Goal: Task Accomplishment & Management: Manage account settings

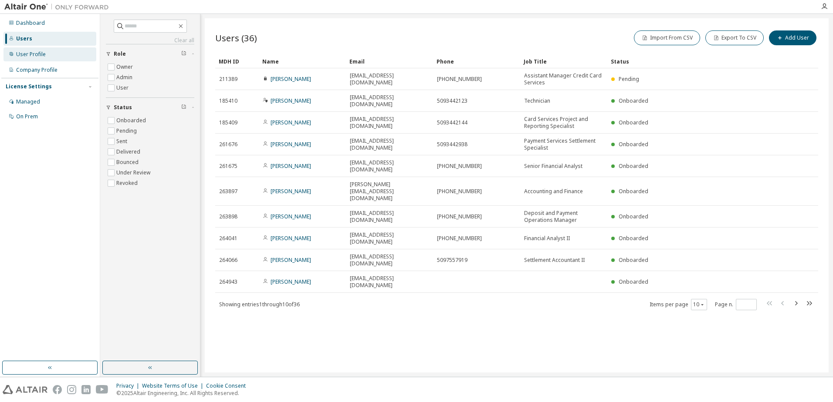
click at [42, 54] on div "User Profile" at bounding box center [31, 54] width 30 height 7
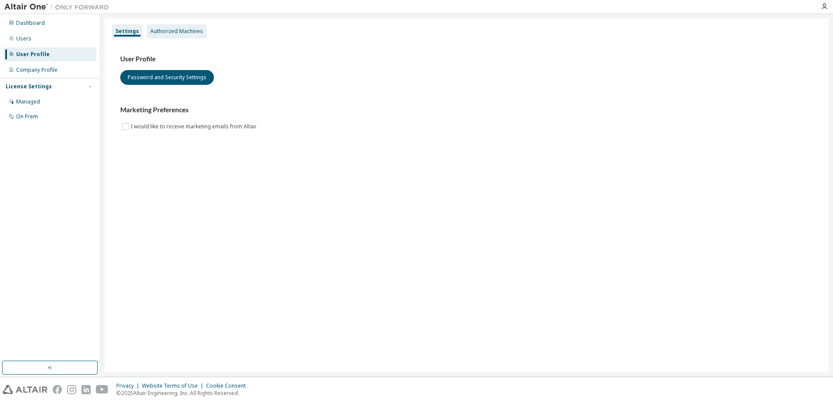
click at [182, 29] on div "Authorized Machines" at bounding box center [176, 31] width 53 height 7
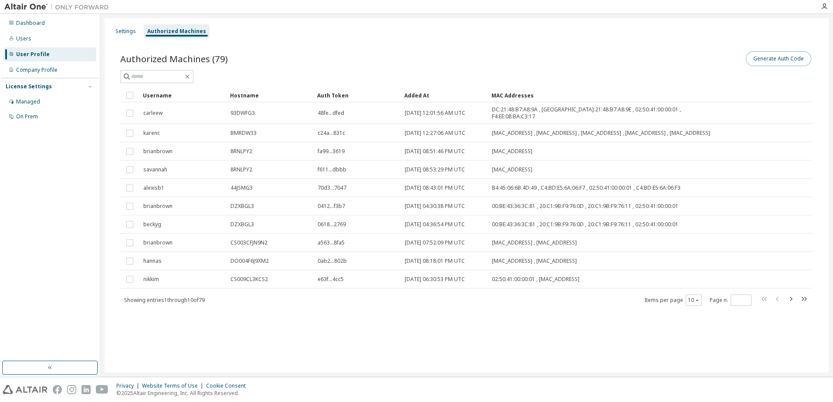
click at [780, 58] on button "Generate Auth Code" at bounding box center [778, 58] width 65 height 15
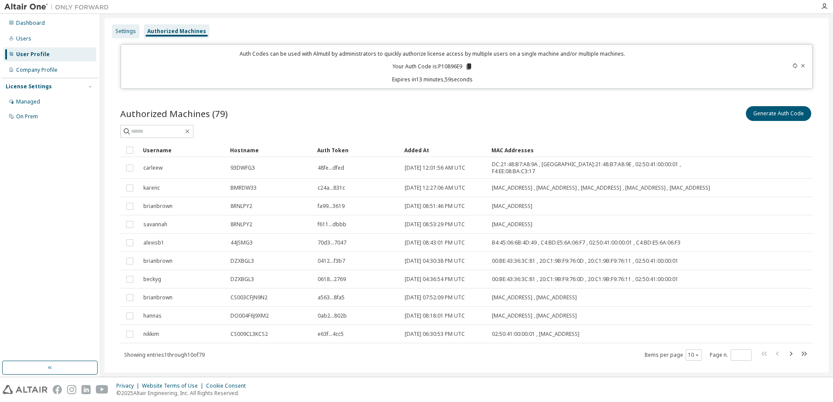
click at [118, 30] on div "Settings" at bounding box center [125, 31] width 20 height 7
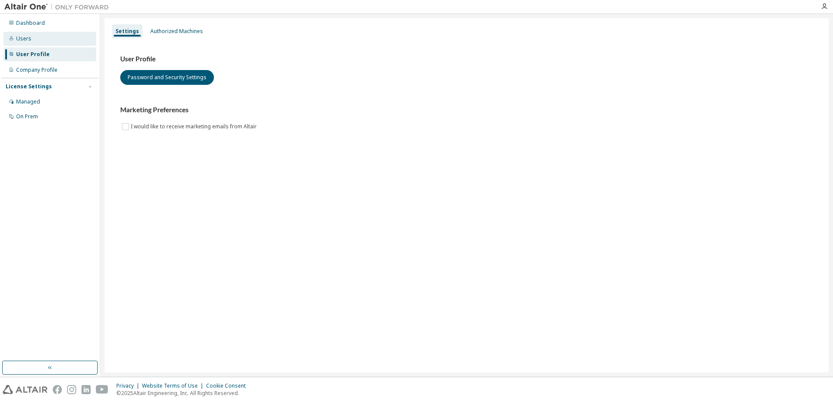
click at [29, 41] on div "Users" at bounding box center [23, 38] width 15 height 7
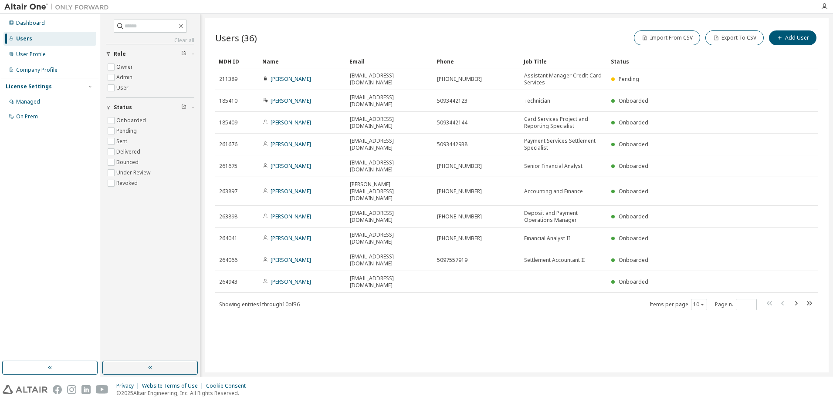
click at [24, 4] on img at bounding box center [58, 7] width 109 height 9
click at [37, 54] on div "User Profile" at bounding box center [31, 54] width 30 height 7
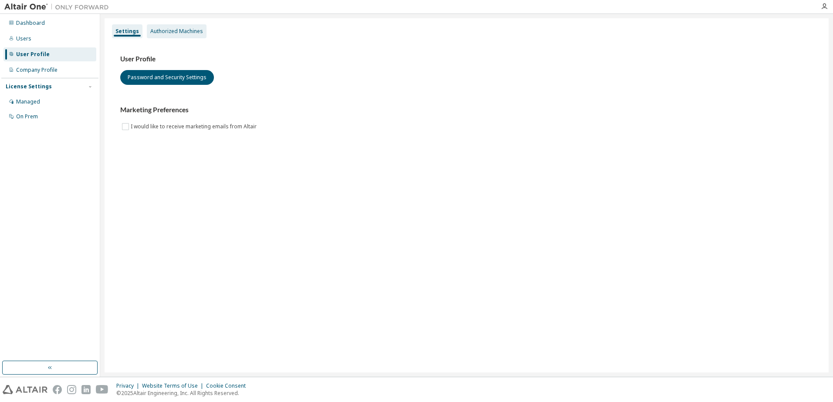
click at [189, 30] on div "Authorized Machines" at bounding box center [176, 31] width 53 height 7
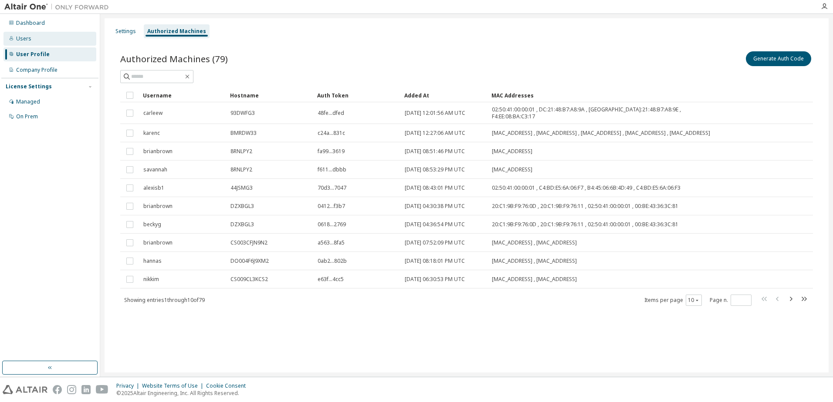
click at [25, 40] on div "Users" at bounding box center [23, 38] width 15 height 7
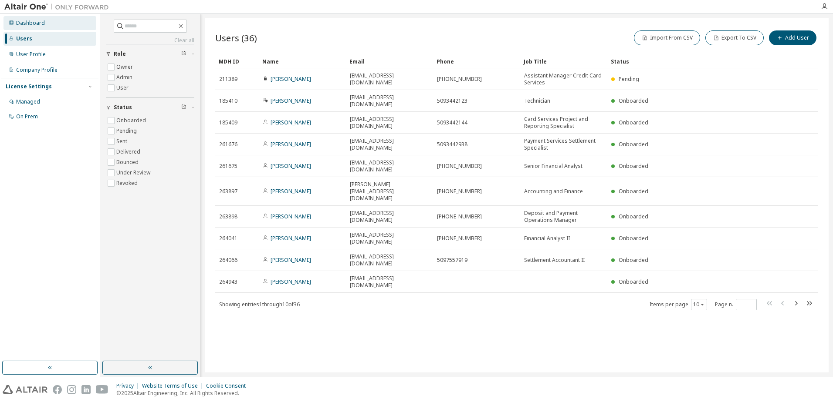
click at [30, 24] on div "Dashboard" at bounding box center [30, 23] width 29 height 7
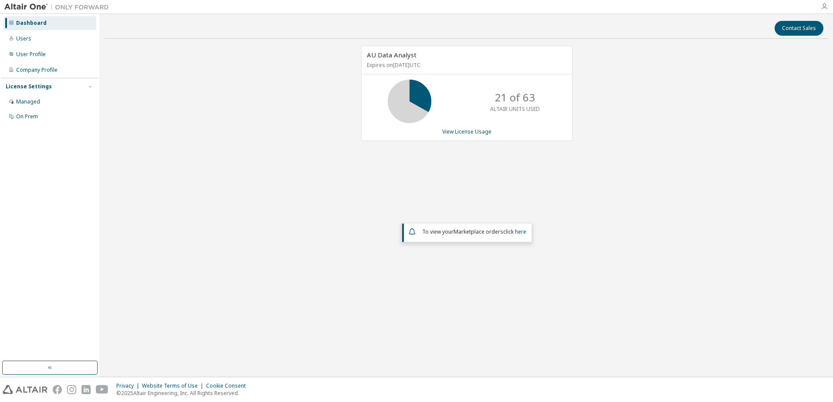
click at [824, 7] on icon "button" at bounding box center [823, 6] width 7 height 7
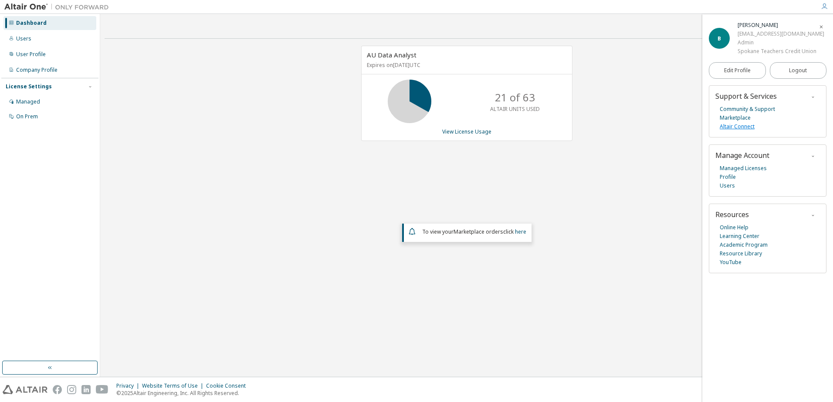
click at [740, 128] on link "Altair Connect" at bounding box center [736, 126] width 35 height 9
click at [30, 53] on div "User Profile" at bounding box center [31, 54] width 30 height 7
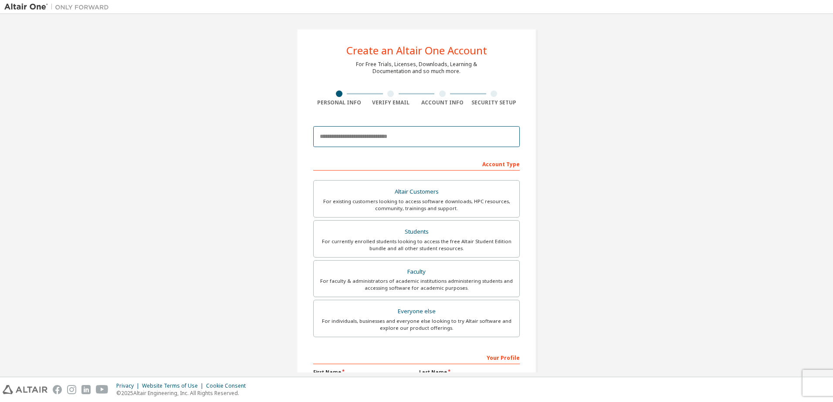
click at [378, 138] on input "email" at bounding box center [416, 136] width 206 height 21
type input "**********"
type input "*****"
type input "****"
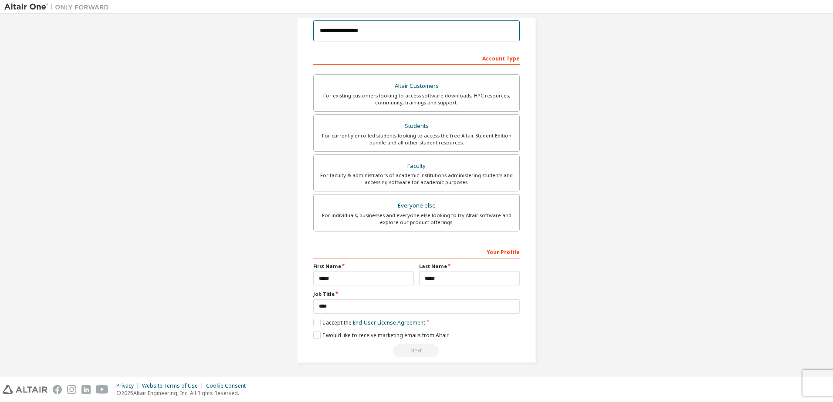
scroll to position [135, 0]
click at [317, 322] on label "I accept the End-User License Agreement" at bounding box center [369, 321] width 112 height 7
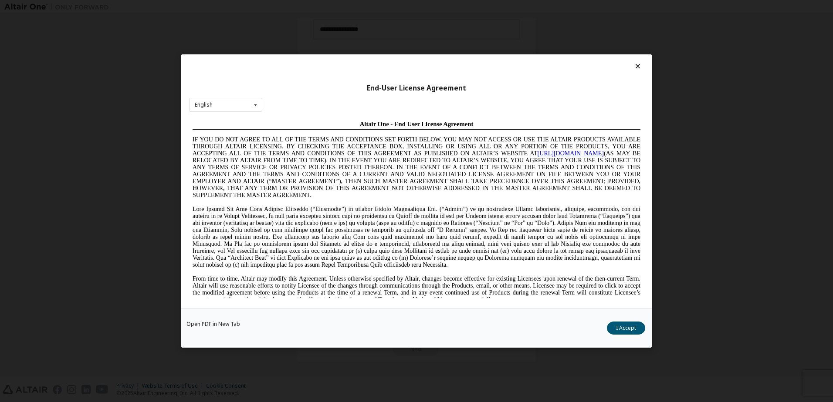
scroll to position [0, 0]
click at [627, 331] on button "I Accept" at bounding box center [626, 328] width 38 height 13
